Goal: Task Accomplishment & Management: Complete application form

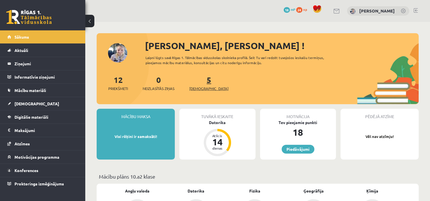
click at [199, 89] on span "[DEMOGRAPHIC_DATA]" at bounding box center [208, 89] width 39 height 6
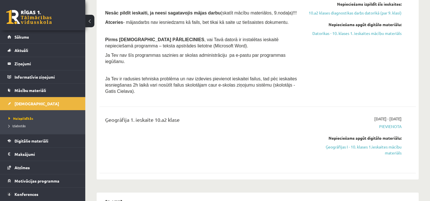
scroll to position [273, 0]
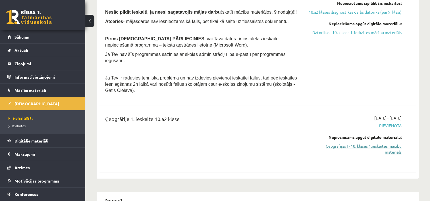
click at [354, 143] on link "Ģeogrāfijas I - 10. klases 1.ieskaites mācību materiāls" at bounding box center [354, 149] width 93 height 12
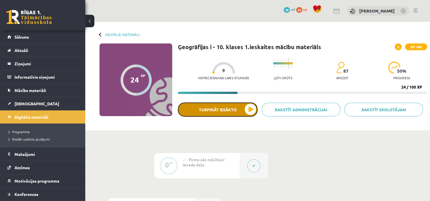
click at [246, 110] on button "Turpināt iesākto" at bounding box center [218, 110] width 80 height 14
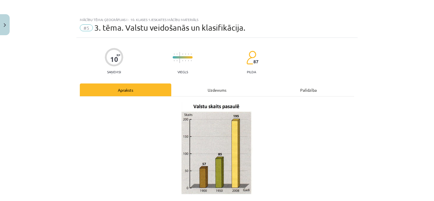
click at [282, 134] on p at bounding box center [217, 148] width 275 height 93
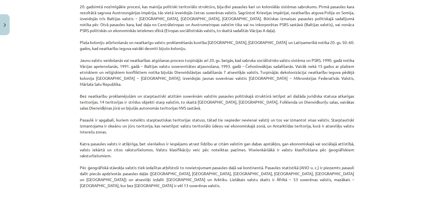
scroll to position [461, 0]
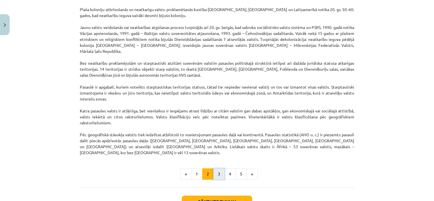
click at [221, 169] on button "3" at bounding box center [218, 174] width 11 height 11
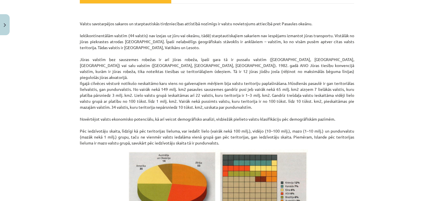
scroll to position [95, 0]
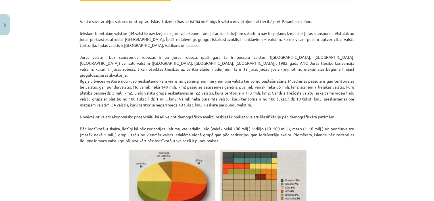
click at [400, 91] on div "Mācību tēma: Ģeogrāfijas i - 10. klases 1.ieskaites mācību materiāls #5 3. tēma…" at bounding box center [217, 100] width 434 height 201
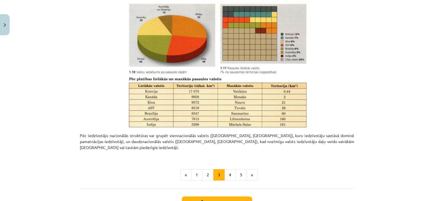
scroll to position [243, 0]
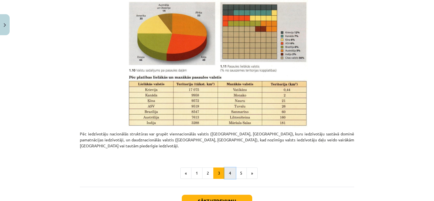
click at [227, 168] on button "4" at bounding box center [229, 173] width 11 height 11
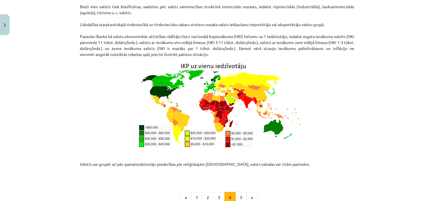
scroll to position [745, 0]
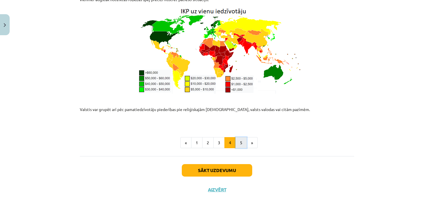
click at [239, 137] on button "5" at bounding box center [241, 142] width 11 height 11
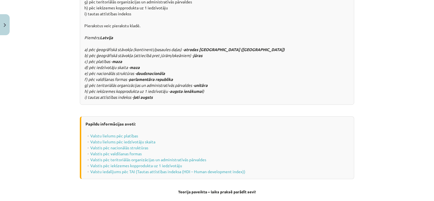
scroll to position [746, 0]
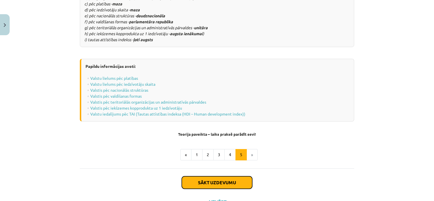
click at [226, 176] on button "Sākt uzdevumu" at bounding box center [217, 182] width 70 height 13
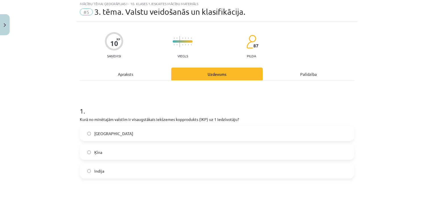
scroll to position [14, 0]
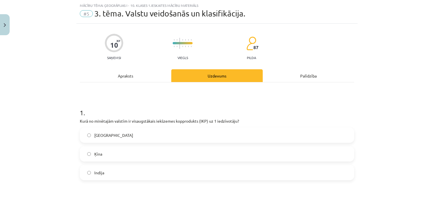
click at [310, 114] on h1 "1 ." at bounding box center [217, 108] width 275 height 18
click at [257, 133] on label "[GEOGRAPHIC_DATA]" at bounding box center [216, 135] width 273 height 14
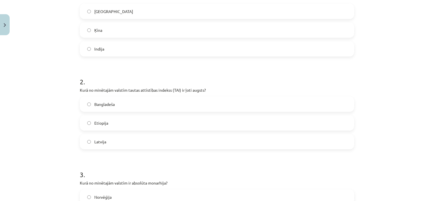
scroll to position [139, 0]
click at [302, 120] on label "Etiopija" at bounding box center [216, 122] width 273 height 14
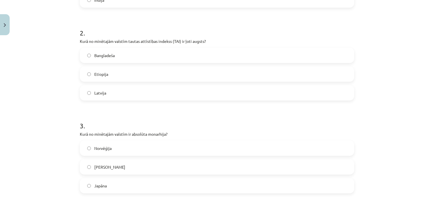
scroll to position [145, 0]
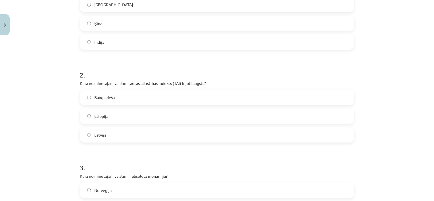
click at [168, 80] on p "Kurā no minētajām valstīm tautas attīstības indekss (TAI) ir ļoti augsts?" at bounding box center [217, 83] width 275 height 6
click at [168, 80] on div "2 . Kurā no minētajām valstīm tautas attīstības indekss (TAI) ir ļoti augsts? B…" at bounding box center [217, 102] width 275 height 82
copy div "Kurā no minētajām valstīm tautas attīstības indekss (TAI) ir ļoti augsts?"
click at [183, 159] on h1 "3 ." at bounding box center [217, 163] width 275 height 18
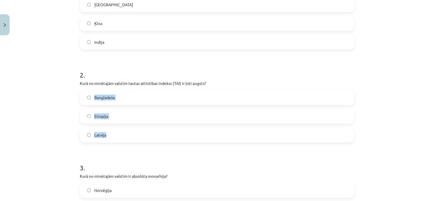
drag, startPoint x: 91, startPoint y: 93, endPoint x: 118, endPoint y: 130, distance: 45.4
click at [118, 130] on div "Bangladeša Etiopija [GEOGRAPHIC_DATA]" at bounding box center [217, 116] width 275 height 53
copy div "Bangladeša Etiopija [GEOGRAPHIC_DATA]"
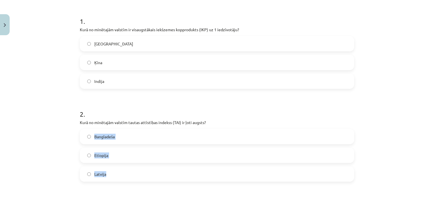
scroll to position [88, 0]
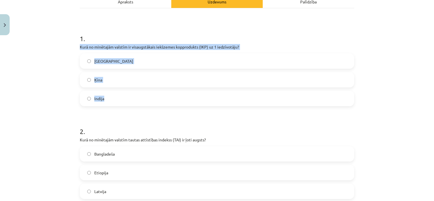
drag, startPoint x: 77, startPoint y: 46, endPoint x: 234, endPoint y: 95, distance: 164.3
copy div "Kurā no minētajām valstīm ir visaugstākais iekšzemes kopprodukts (IKP) uz 1 ied…"
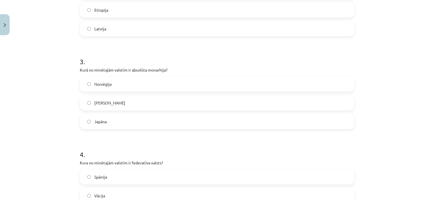
scroll to position [255, 0]
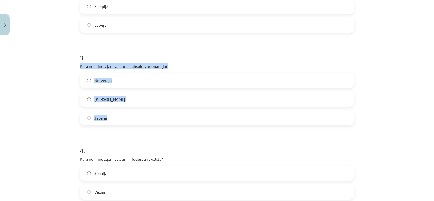
drag, startPoint x: 77, startPoint y: 65, endPoint x: 137, endPoint y: 122, distance: 83.4
click at [137, 122] on div "10 XP Saņemsi Viegls 87 pilda Apraksts Uzdevums Palīdzība 1 . Kurā no minētajām…" at bounding box center [216, 73] width 281 height 580
copy div "Kurā no minētajām valstīm ir absolūta monarhija? Norvēģija Saūda Arābija [GEOGR…"
click at [125, 95] on label "[PERSON_NAME]" at bounding box center [216, 99] width 273 height 14
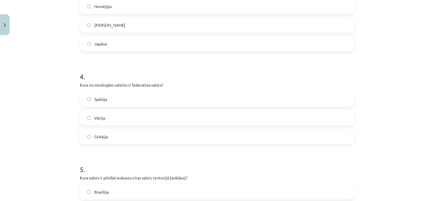
scroll to position [331, 0]
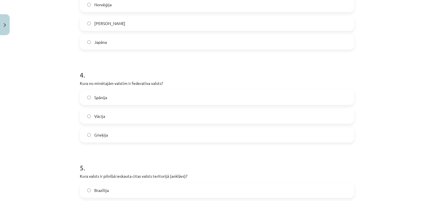
click at [330, 100] on label "Spānija" at bounding box center [216, 97] width 273 height 14
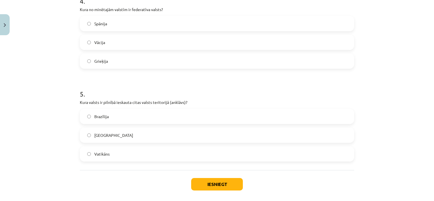
scroll to position [409, 0]
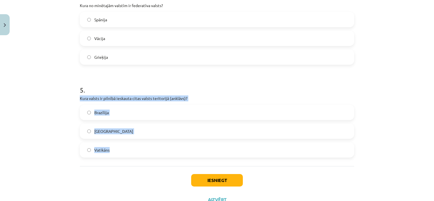
drag, startPoint x: 75, startPoint y: 95, endPoint x: 126, endPoint y: 154, distance: 77.2
copy div "Kura valsts ir pilnībā ieskauta citas valsts teritorijā (anklāvs)? Brazīlija Ma…"
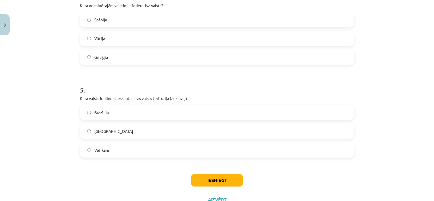
click at [119, 171] on div "Iesniegt Aizvērt" at bounding box center [217, 186] width 275 height 40
click at [208, 180] on button "Iesniegt" at bounding box center [217, 180] width 52 height 13
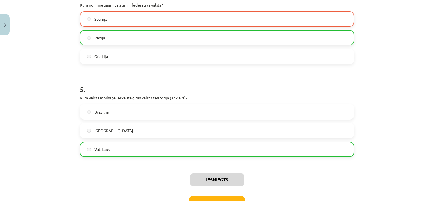
scroll to position [449, 0]
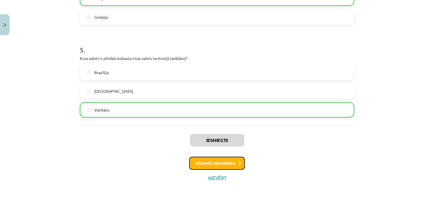
click at [239, 163] on icon at bounding box center [240, 164] width 3 height 4
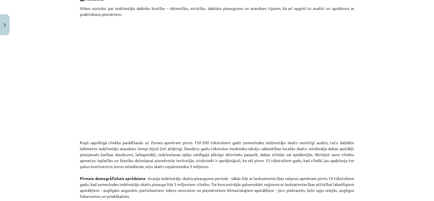
scroll to position [198, 0]
